Goal: Task Accomplishment & Management: Complete application form

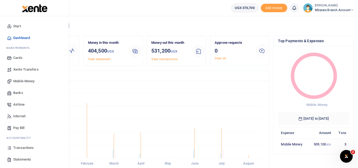
click at [28, 149] on span "Transactions" at bounding box center [23, 147] width 20 height 5
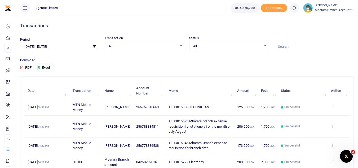
click at [332, 108] on icon at bounding box center [332, 107] width 3 height 4
click at [317, 116] on link "View details" at bounding box center [313, 115] width 42 height 7
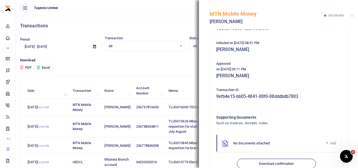
scroll to position [114, 0]
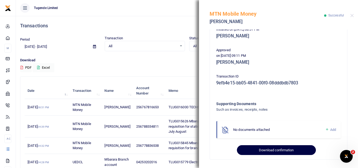
click at [273, 151] on button "Download confirmation" at bounding box center [276, 150] width 79 height 10
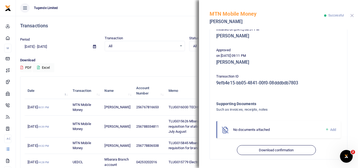
click at [351, 15] on button "Close" at bounding box center [351, 15] width 3 height 3
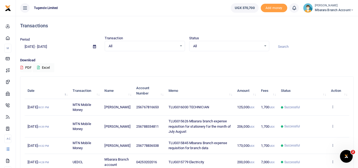
click at [323, 10] on span "Mbarara Branch account" at bounding box center [334, 10] width 39 height 5
click at [327, 19] on link "Switch accounts" at bounding box center [333, 19] width 42 height 7
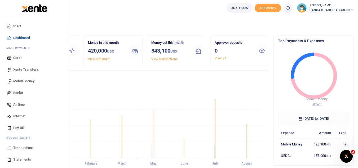
click at [30, 148] on span "Transactions" at bounding box center [23, 147] width 20 height 5
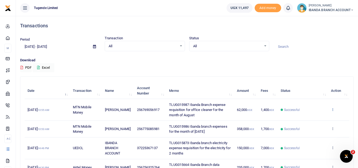
click at [333, 109] on icon at bounding box center [332, 109] width 3 height 4
click at [315, 116] on link "View details" at bounding box center [313, 117] width 42 height 7
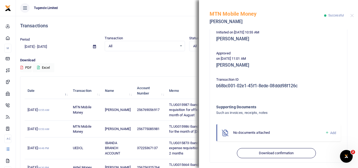
scroll to position [119, 0]
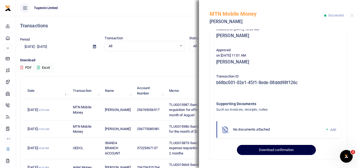
click at [262, 147] on button "Download confirmation" at bounding box center [276, 150] width 79 height 10
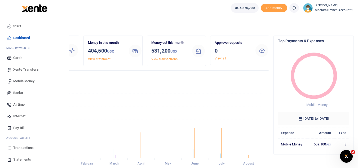
click at [23, 127] on span "Pay Bill" at bounding box center [18, 127] width 11 height 5
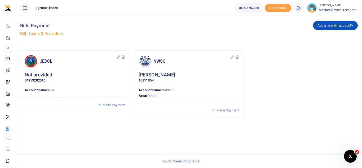
click at [228, 109] on span "Make Payment" at bounding box center [227, 110] width 23 height 4
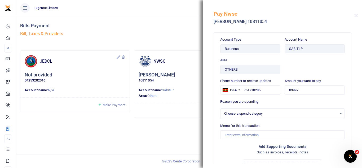
select select
click at [300, 92] on input "83997" at bounding box center [315, 89] width 60 height 9
type input "8"
type input "38,949.00"
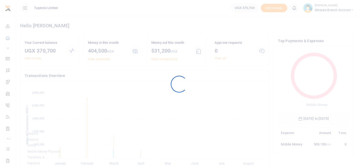
scroll to position [70, 67]
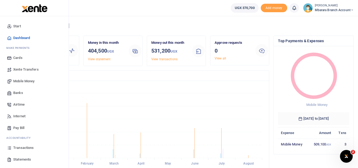
click at [21, 128] on span "Pay Bill" at bounding box center [18, 127] width 11 height 5
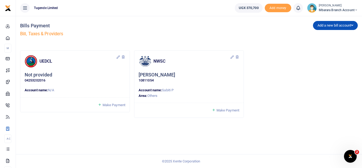
click at [226, 111] on span "Make Payment" at bounding box center [227, 110] width 23 height 4
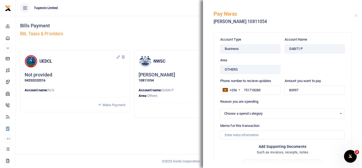
select select
click at [305, 91] on input "83997" at bounding box center [315, 89] width 60 height 9
click at [336, 114] on div "Select an option" at bounding box center [282, 114] width 124 height 6
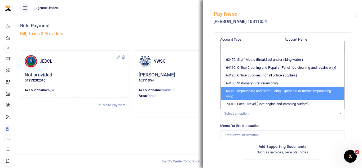
click at [353, 120] on div "Account Type Business Area OTHERS Account Name SABITI P Phone number to recieve…" at bounding box center [282, 96] width 159 height 134
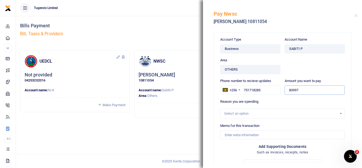
click at [297, 89] on input "83997" at bounding box center [315, 89] width 60 height 9
type input "8"
type input "38,949.00"
click at [228, 136] on input "Memo for this transaction" at bounding box center [282, 134] width 125 height 9
paste input "TLUG-015874"
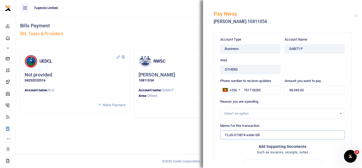
type input "TLUG-015874 water bill"
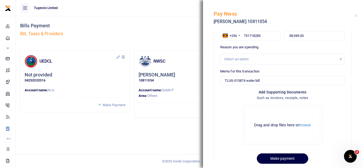
scroll to position [67, 0]
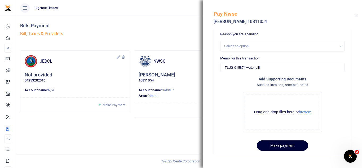
click at [277, 146] on button "Make payment" at bounding box center [282, 145] width 51 height 10
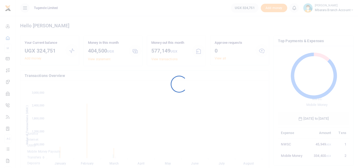
scroll to position [70, 67]
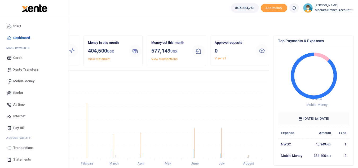
click at [26, 148] on span "Transactions" at bounding box center [23, 147] width 20 height 5
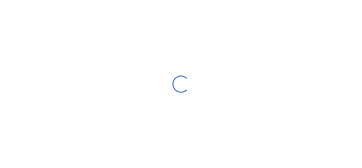
select select
type input "[DATE] - [DATE]"
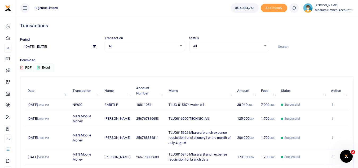
click at [333, 104] on icon at bounding box center [332, 104] width 3 height 4
click at [334, 103] on icon at bounding box center [332, 104] width 3 height 4
click at [333, 104] on icon at bounding box center [332, 104] width 3 height 4
click at [315, 112] on link "View details" at bounding box center [313, 112] width 42 height 7
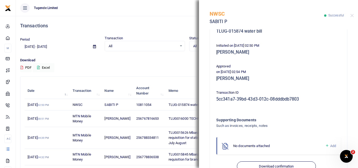
scroll to position [114, 0]
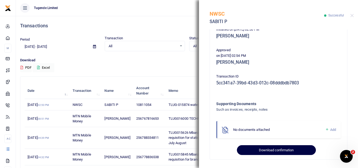
click at [263, 150] on button "Download confirmation" at bounding box center [276, 150] width 79 height 10
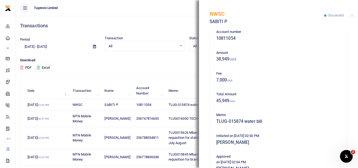
scroll to position [5, 0]
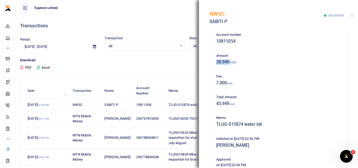
drag, startPoint x: 230, startPoint y: 61, endPoint x: 216, endPoint y: 61, distance: 14.3
click at [216, 61] on div "Amount 38,949 UGX" at bounding box center [278, 60] width 129 height 14
copy h5 "38,949"
